Goal: Transaction & Acquisition: Book appointment/travel/reservation

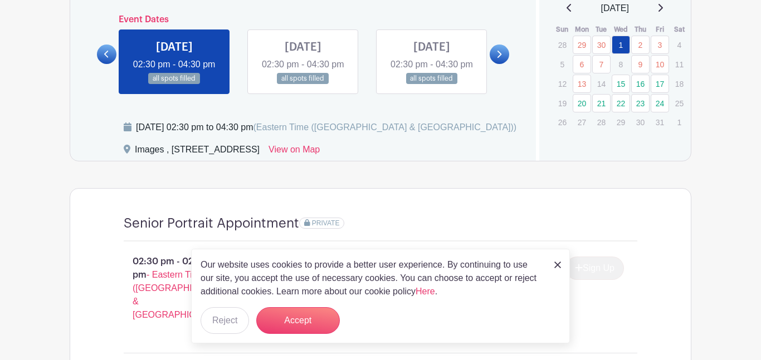
scroll to position [608, 0]
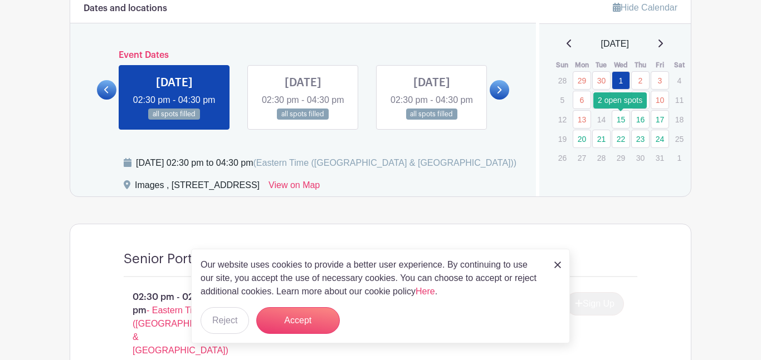
click at [623, 124] on link "15" at bounding box center [621, 119] width 18 height 18
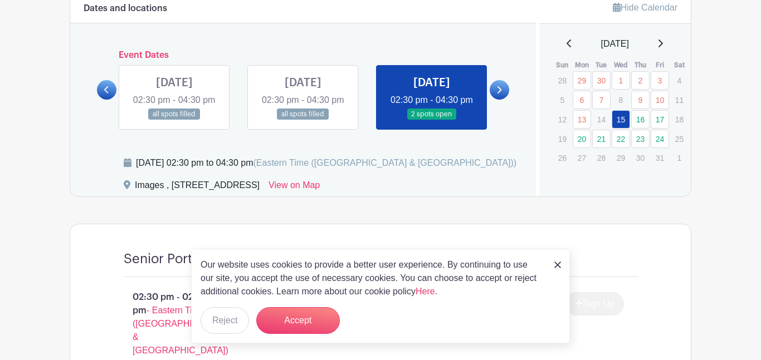
click at [551, 264] on div "Our website uses cookies to provide a better user experience. By continuing to …" at bounding box center [380, 296] width 379 height 95
click at [554, 263] on img at bounding box center [557, 265] width 7 height 7
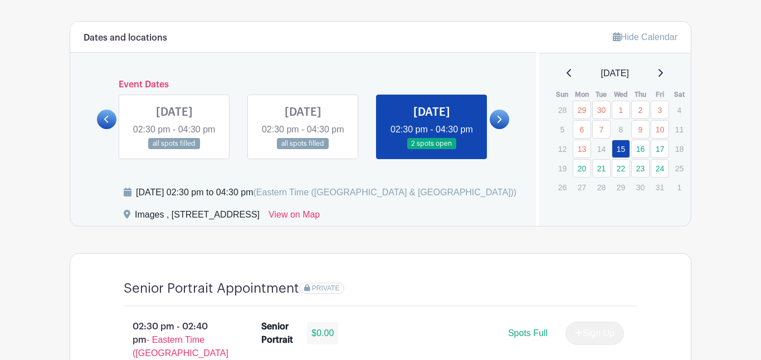
scroll to position [577, 0]
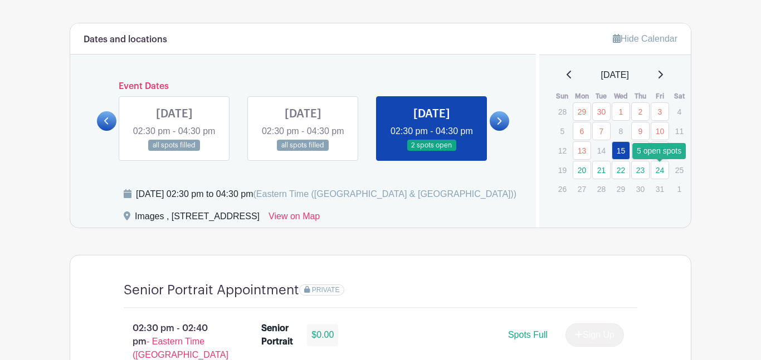
click at [656, 171] on link "24" at bounding box center [660, 170] width 18 height 18
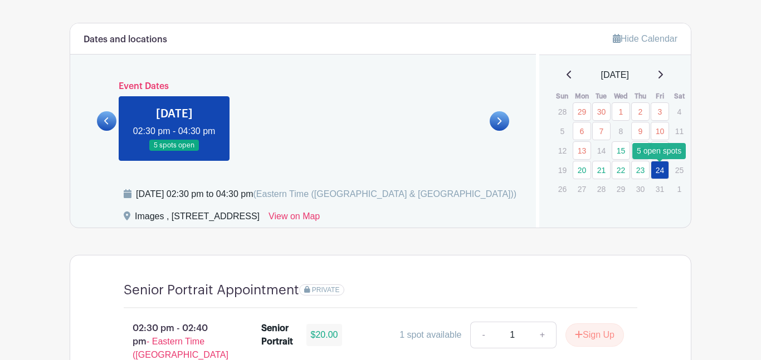
click at [656, 171] on link "24" at bounding box center [660, 170] width 18 height 18
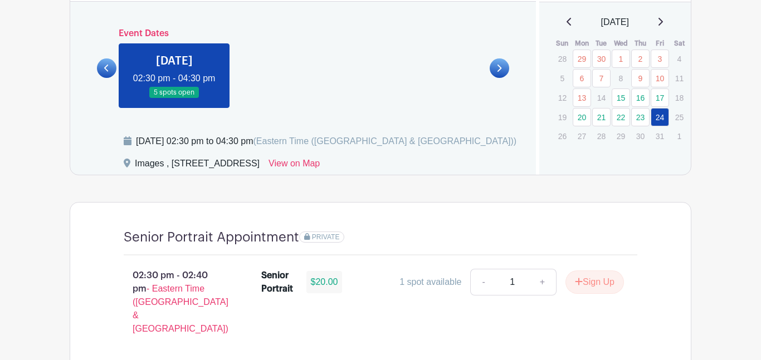
scroll to position [625, 0]
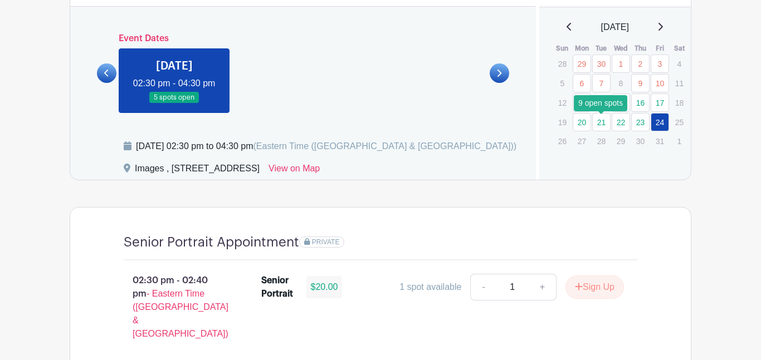
click at [597, 126] on link "21" at bounding box center [601, 122] width 18 height 18
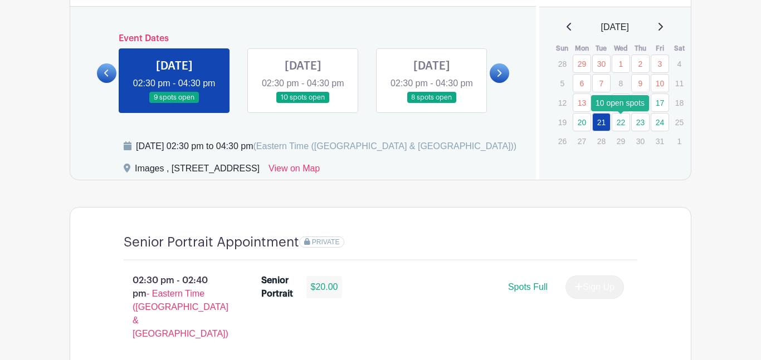
click at [623, 123] on link "22" at bounding box center [621, 122] width 18 height 18
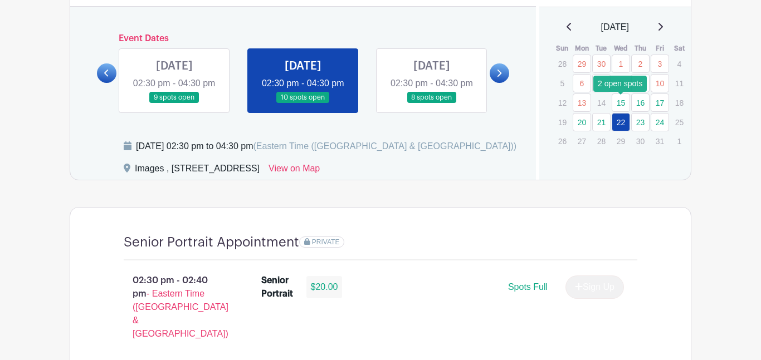
click at [616, 101] on link "15" at bounding box center [621, 103] width 18 height 18
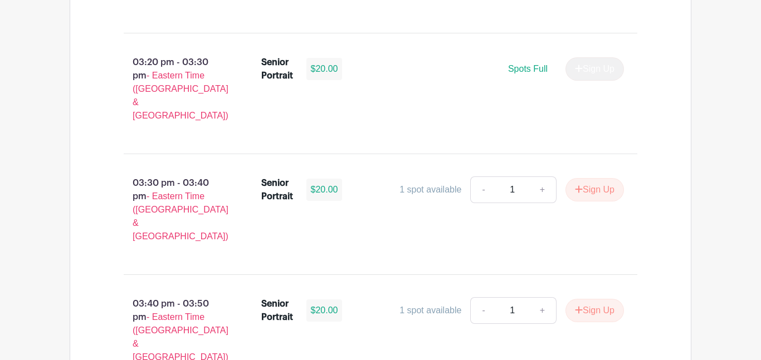
scroll to position [1447, 0]
click at [607, 179] on button "Sign Up" at bounding box center [594, 190] width 58 height 23
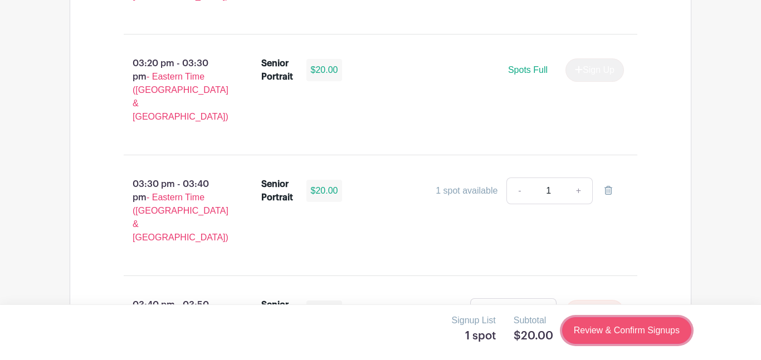
click at [646, 331] on link "Review & Confirm Signups" at bounding box center [626, 330] width 129 height 27
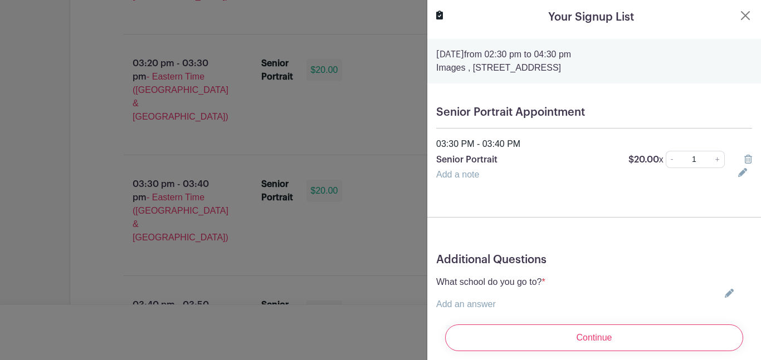
scroll to position [32, 0]
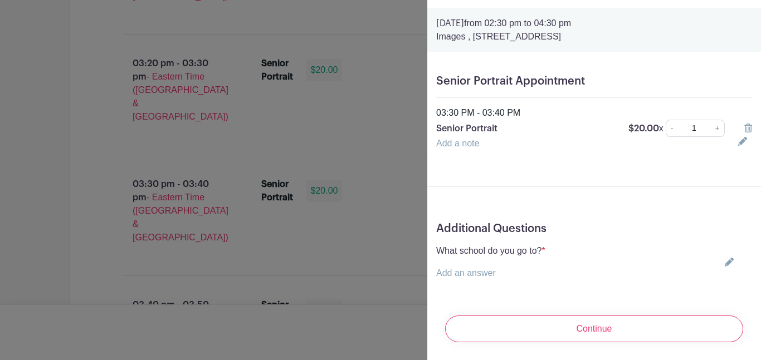
click at [487, 270] on link "Add an answer" at bounding box center [466, 272] width 60 height 9
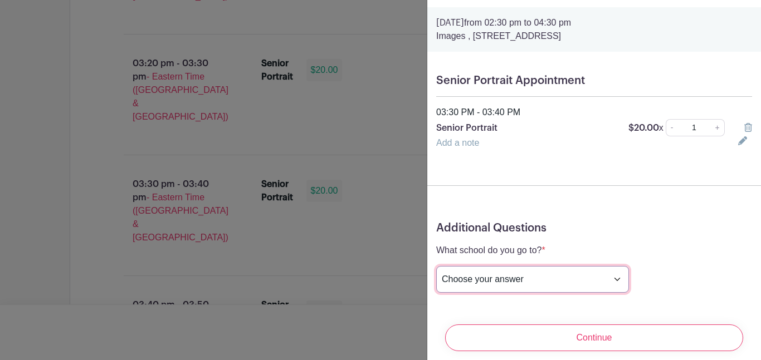
click at [491, 272] on select "Choose your answer Boiling Springs High Broome High Byrnes High Chesnee High Cl…" at bounding box center [532, 279] width 193 height 27
select select "3942"
click at [436, 267] on select "Choose your answer Boiling Springs High Broome High Byrnes High Chesnee High Cl…" at bounding box center [532, 279] width 193 height 27
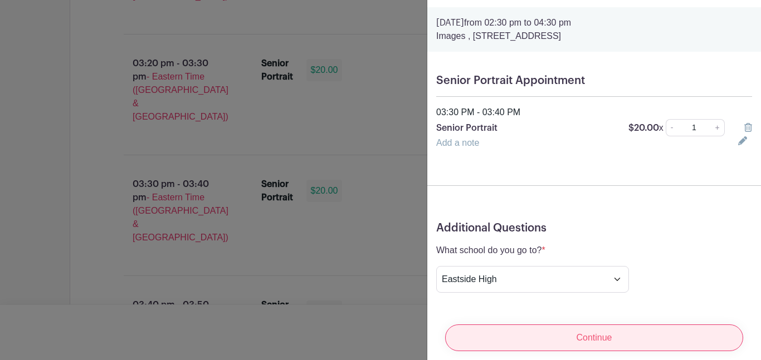
click at [597, 333] on input "Continue" at bounding box center [594, 338] width 298 height 27
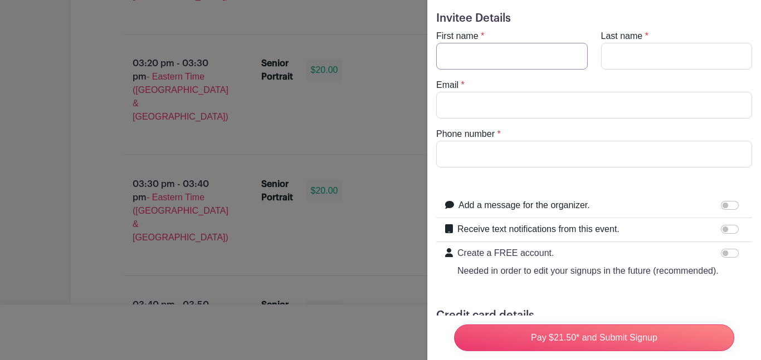
click at [535, 50] on input "First name" at bounding box center [512, 56] width 152 height 27
type input "Bria"
type input "Bui"
type input "n"
type input "nvybrianbui@gmail.com"
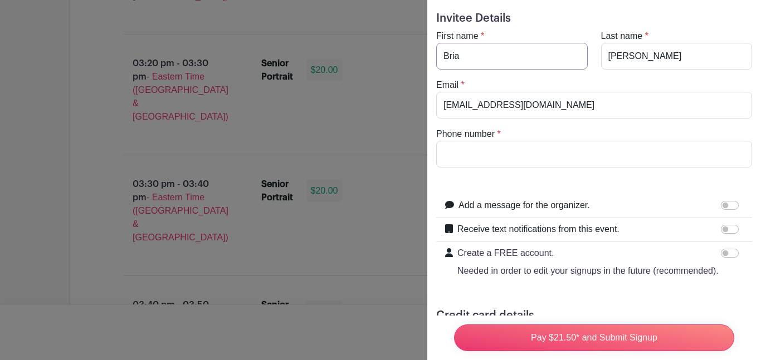
click at [526, 61] on input "Bria" at bounding box center [512, 56] width 152 height 27
type input "Brian"
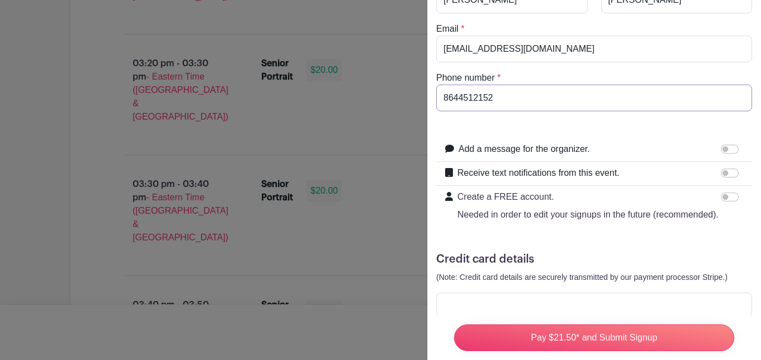
scroll to position [116, 0]
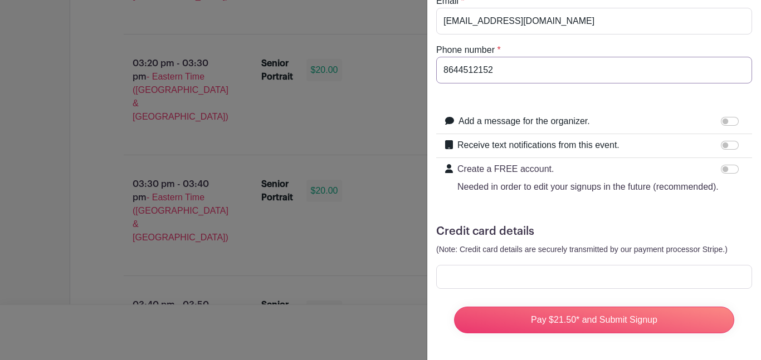
type input "8644512152"
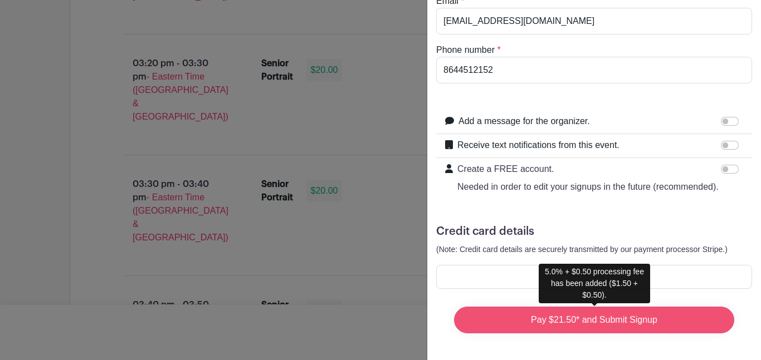
click at [682, 330] on input "Pay $21.50* and Submit Signup" at bounding box center [594, 320] width 280 height 27
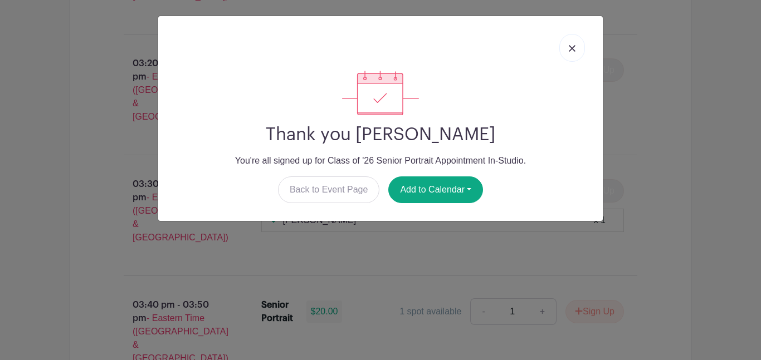
click at [569, 39] on link at bounding box center [572, 48] width 26 height 28
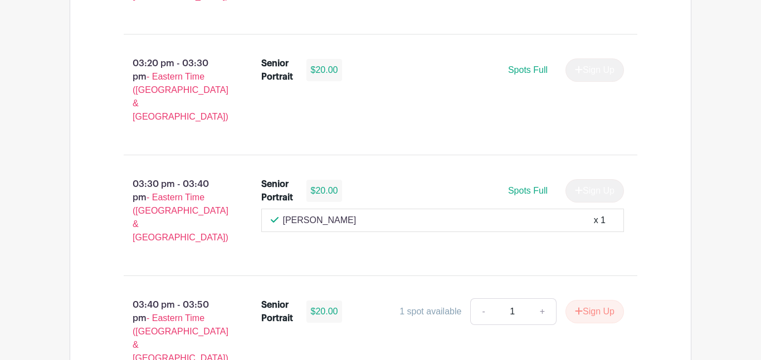
scroll to position [1418, 0]
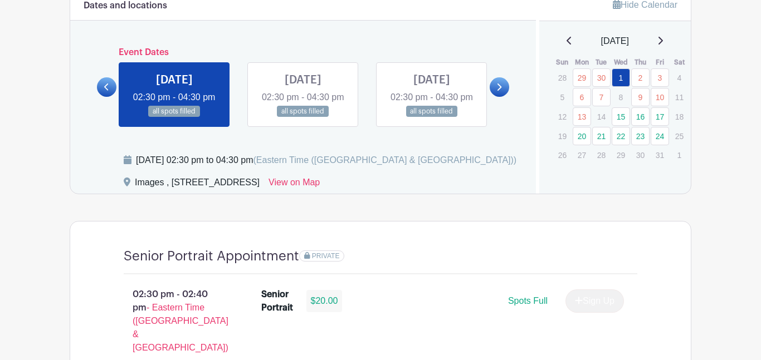
scroll to position [612, 0]
click at [320, 193] on link "View on Map" at bounding box center [293, 184] width 51 height 18
